Goal: Find specific page/section: Find specific page/section

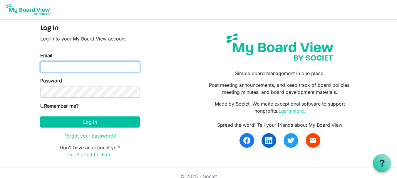
click at [49, 68] on input "Email" at bounding box center [90, 66] width 100 height 11
click at [80, 67] on input "Email" at bounding box center [90, 66] width 100 height 11
type input "amanda.nuzum@scouting.org"
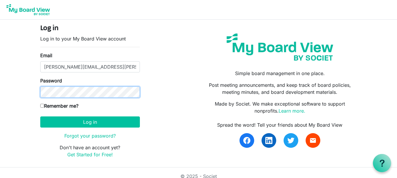
click at [40, 117] on button "Log in" at bounding box center [90, 122] width 100 height 11
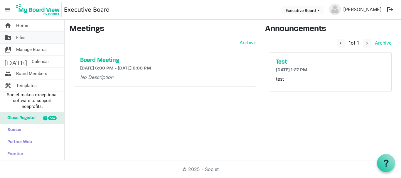
click at [21, 37] on span "Files" at bounding box center [20, 38] width 9 height 12
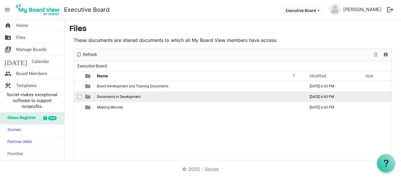
click at [115, 96] on span "Documents in Development" at bounding box center [119, 97] width 44 height 4
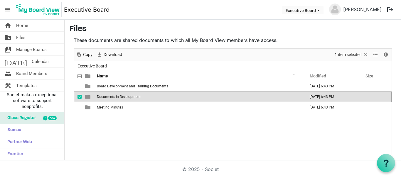
click at [99, 95] on span "Documents in Development" at bounding box center [119, 97] width 44 height 4
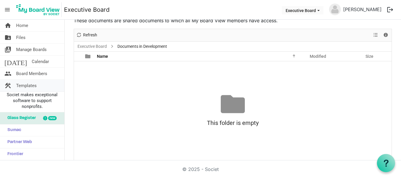
click at [22, 83] on span "Templates" at bounding box center [26, 86] width 21 height 12
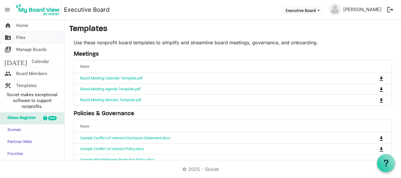
click at [20, 35] on span "Files" at bounding box center [20, 38] width 9 height 12
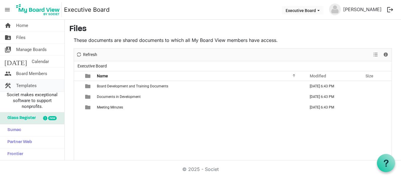
click at [38, 84] on link "construction Templates" at bounding box center [32, 86] width 64 height 12
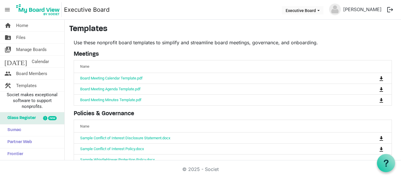
click at [391, 10] on button "logout" at bounding box center [390, 10] width 12 height 12
